Goal: Navigation & Orientation: Find specific page/section

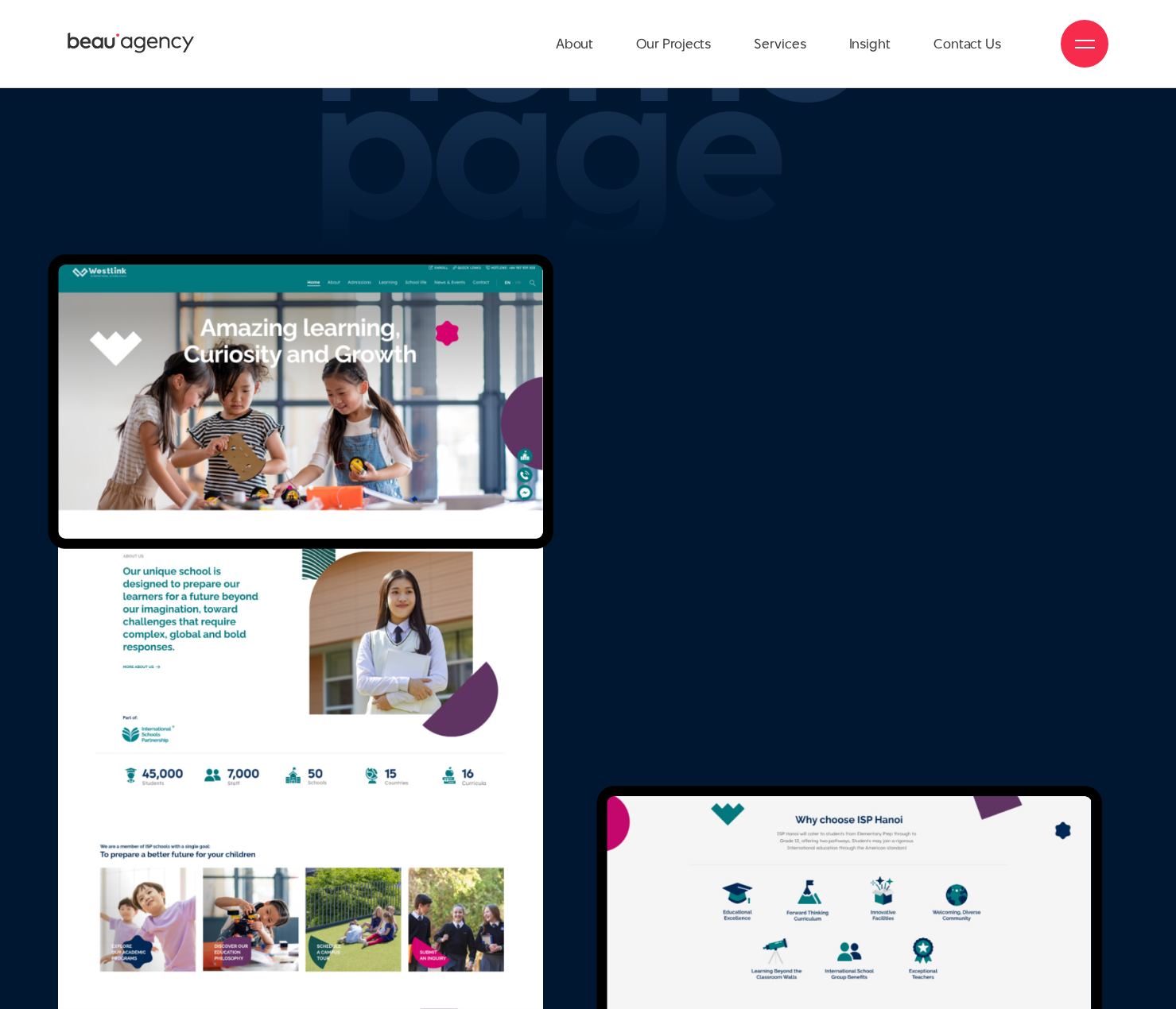
scroll to position [7881, 0]
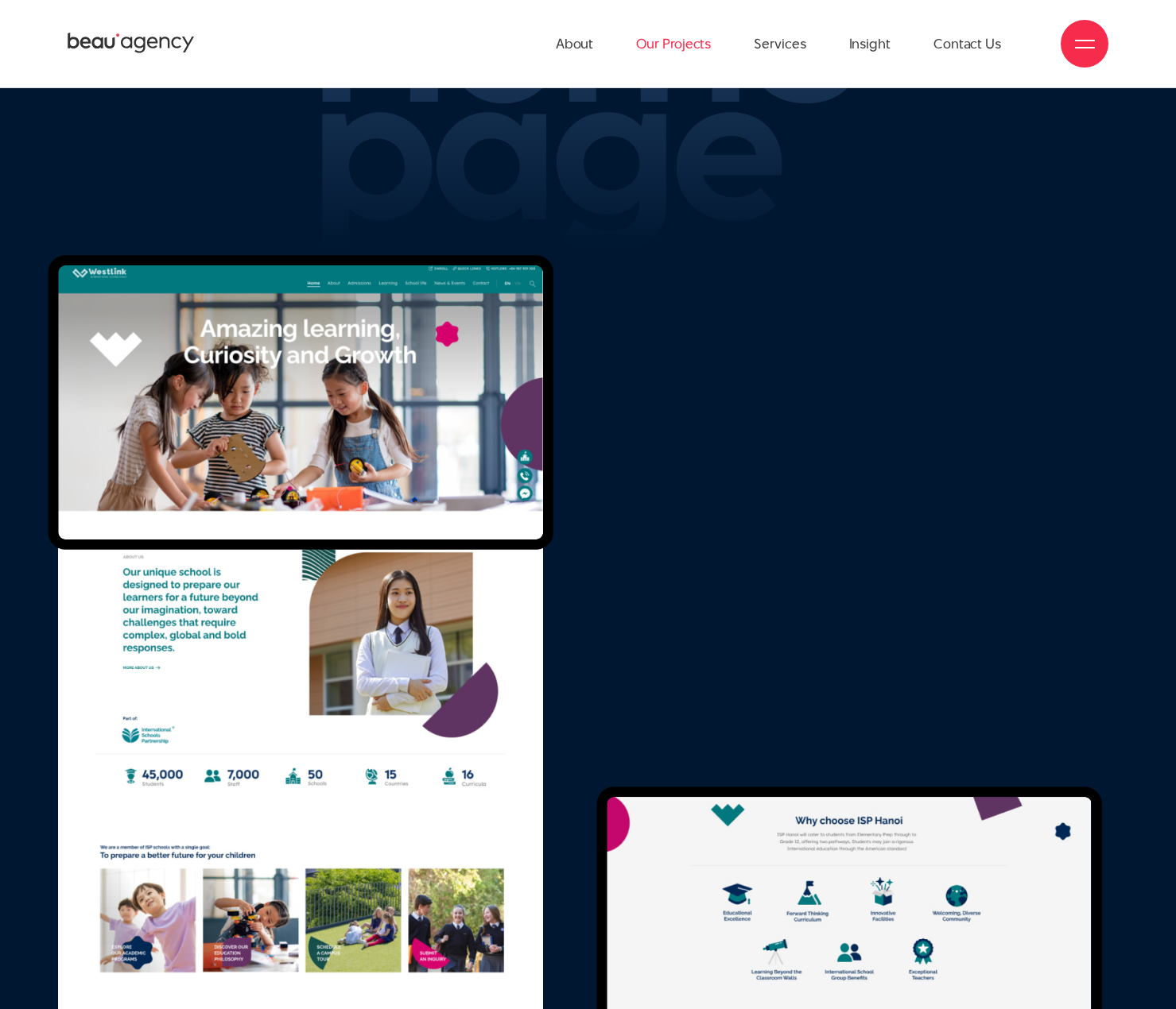
click at [679, 33] on link "Our Projects" at bounding box center [673, 43] width 75 height 88
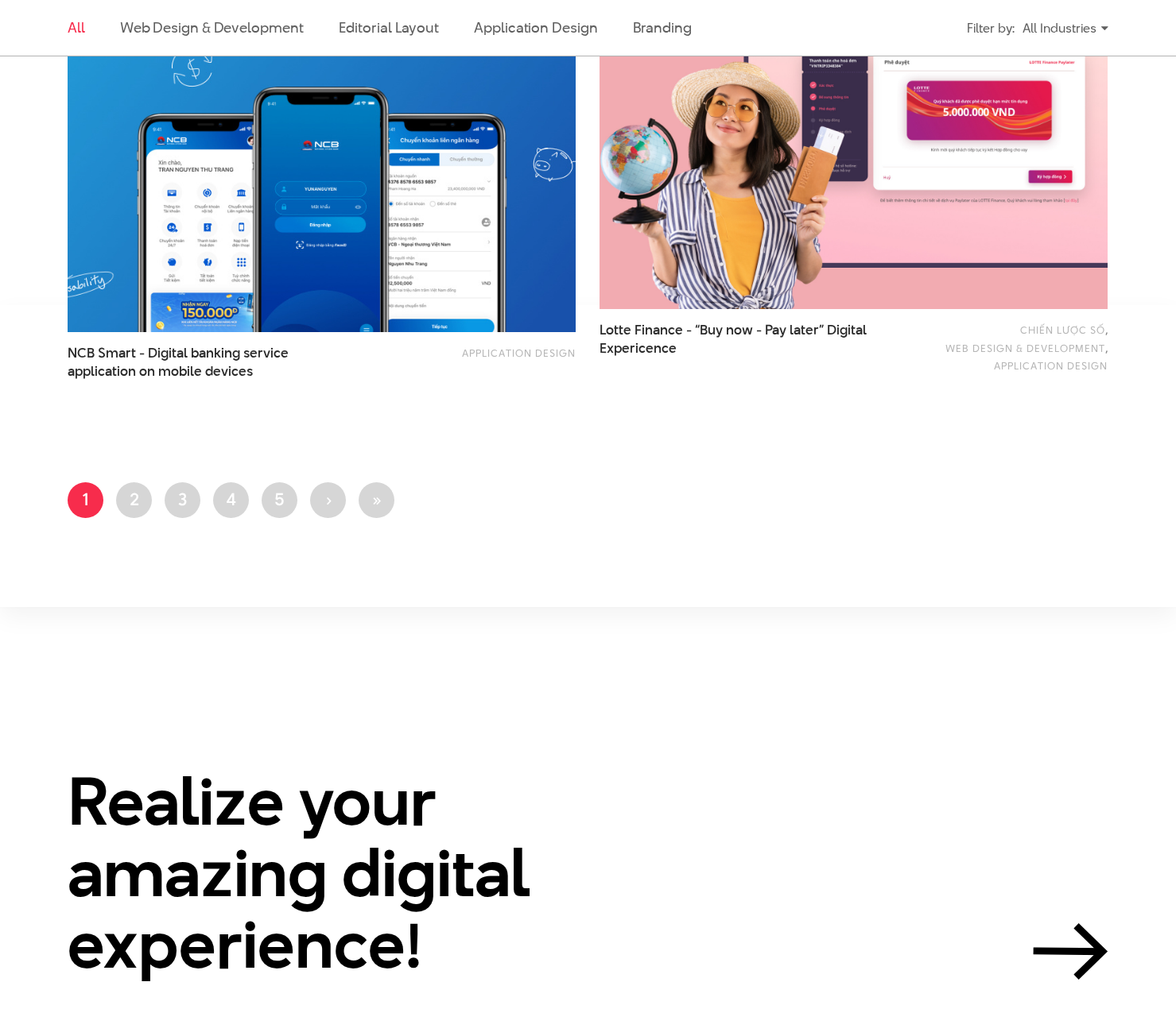
scroll to position [2860, 0]
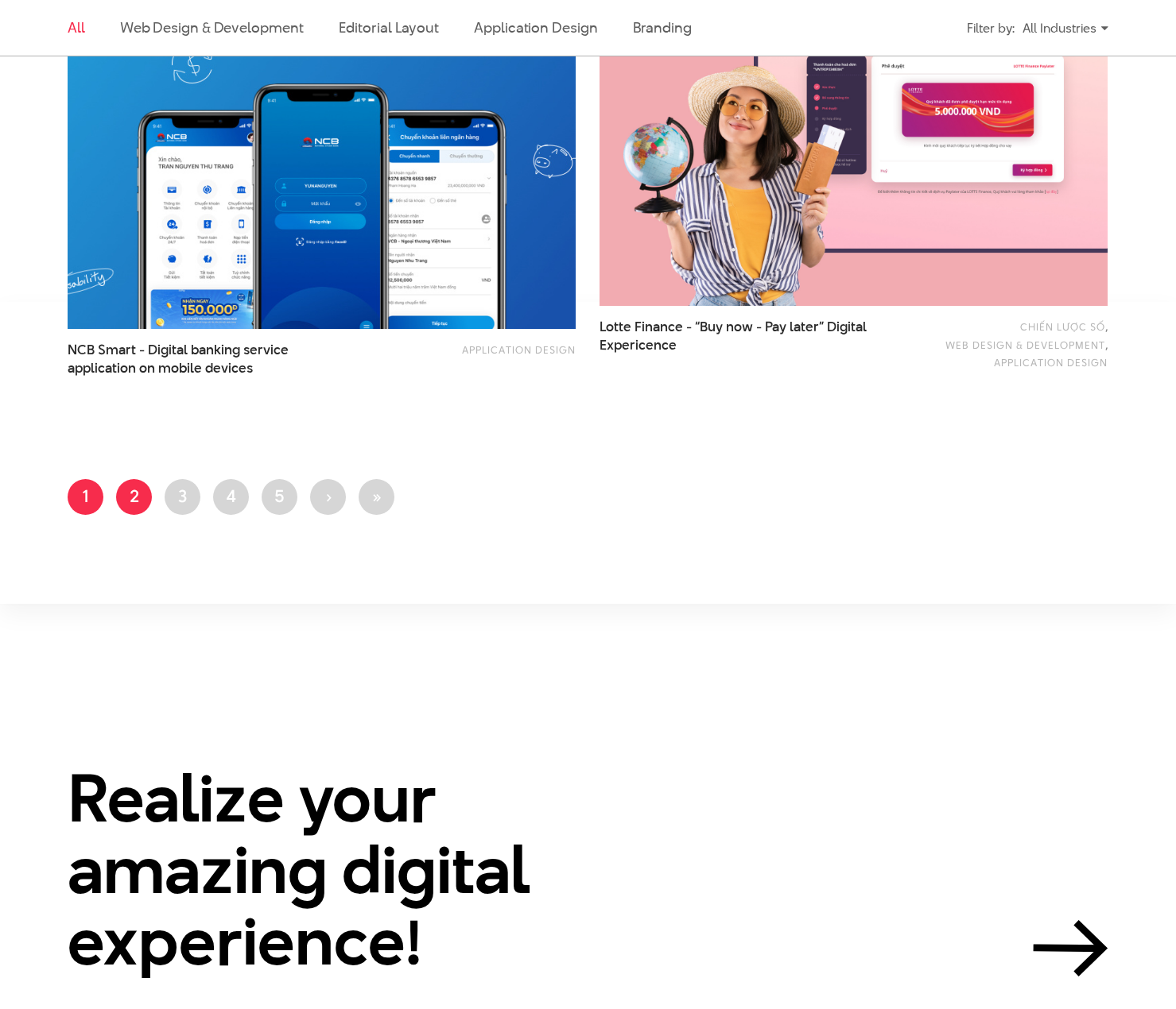
click at [140, 486] on link "Page 2" at bounding box center [134, 497] width 36 height 36
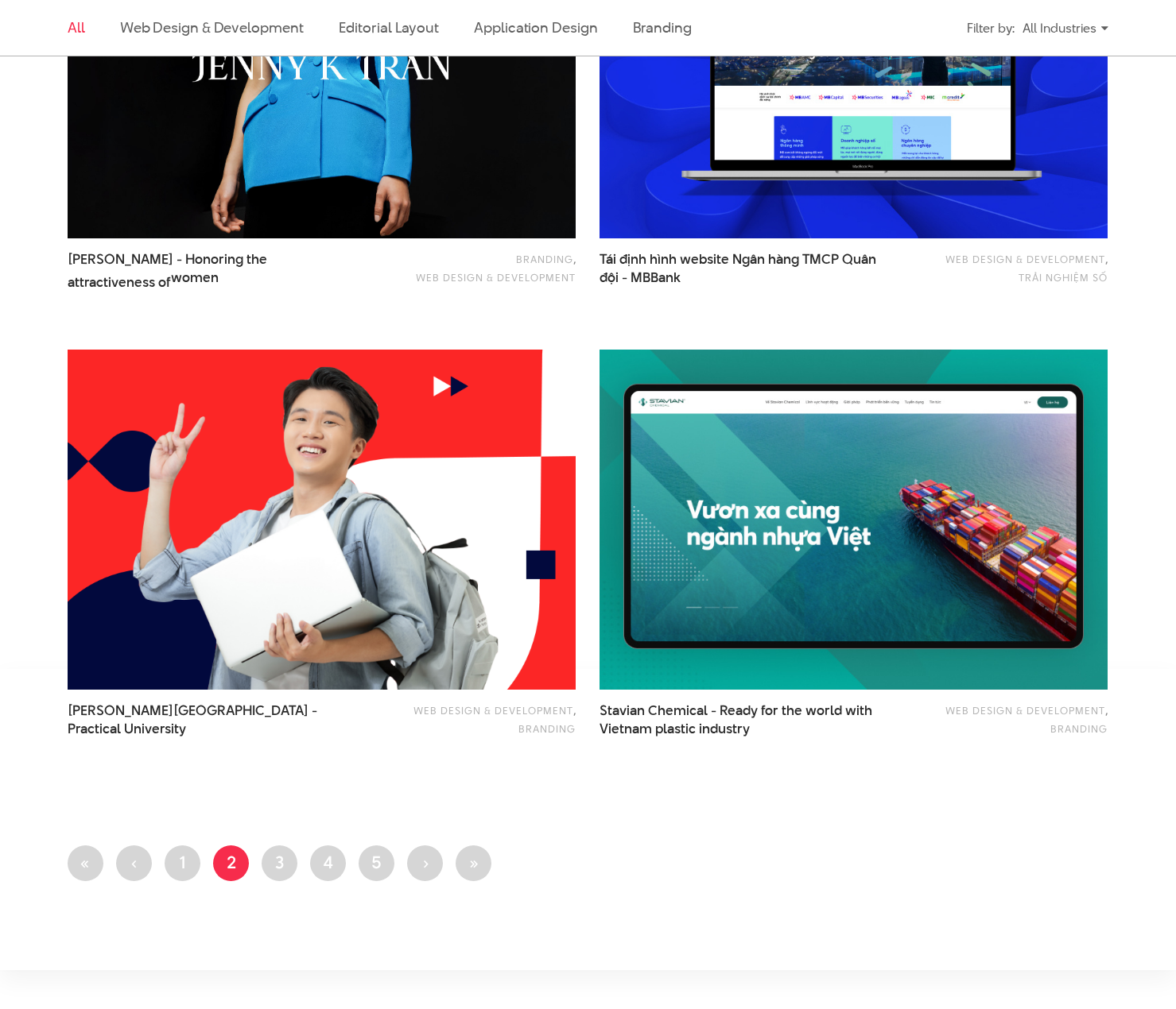
scroll to position [2781, 0]
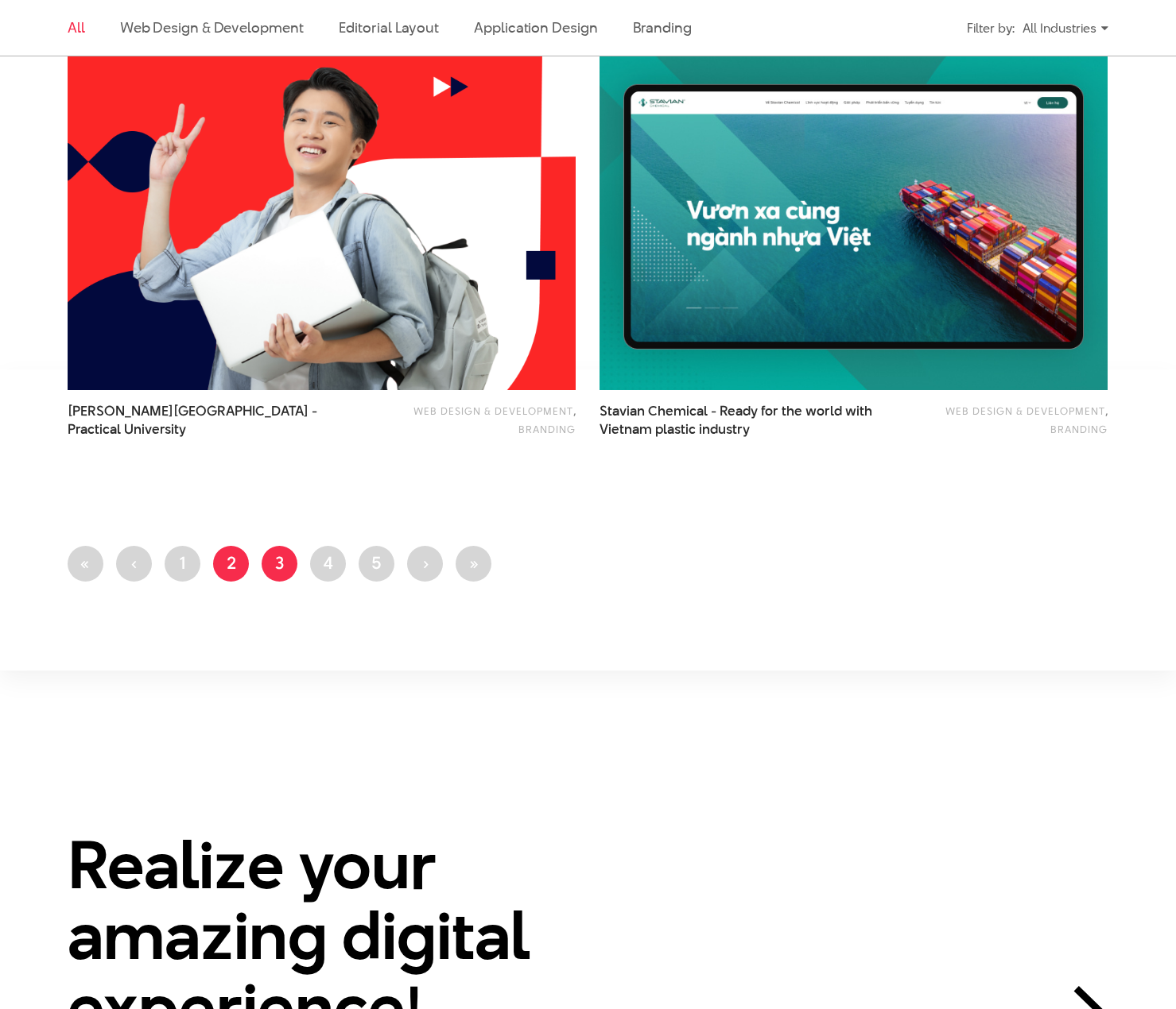
click at [266, 559] on link "Page 3" at bounding box center [280, 564] width 36 height 36
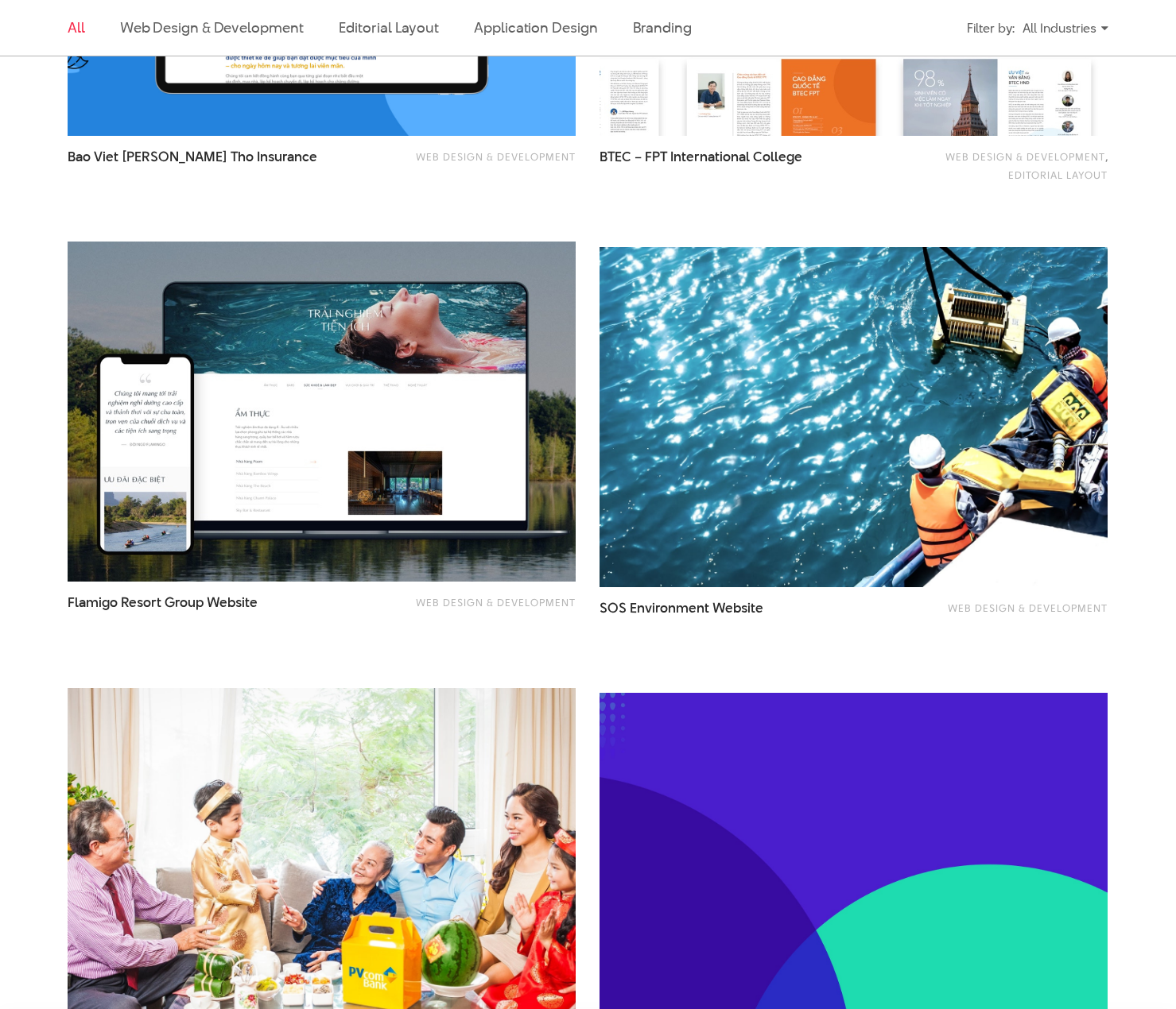
scroll to position [2384, 0]
